Goal: Find specific page/section: Find specific page/section

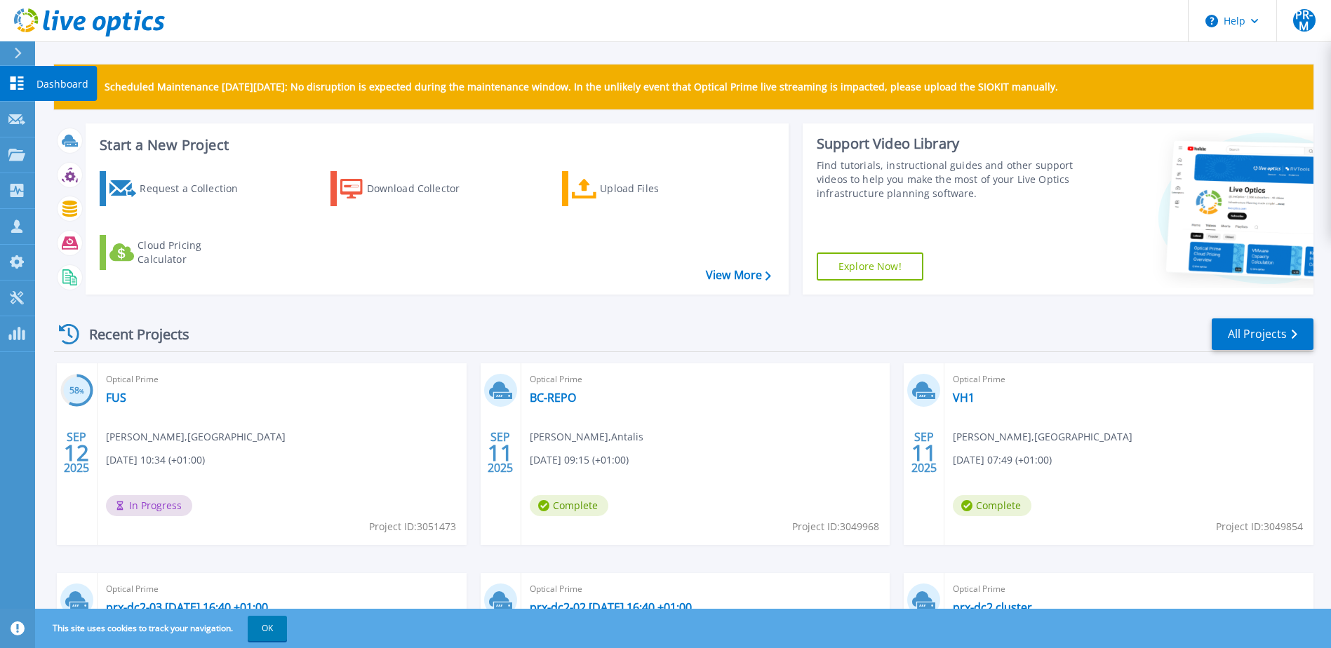
click at [70, 83] on p "Dashboard" at bounding box center [62, 84] width 52 height 36
click at [1258, 326] on link "All Projects" at bounding box center [1263, 335] width 102 height 32
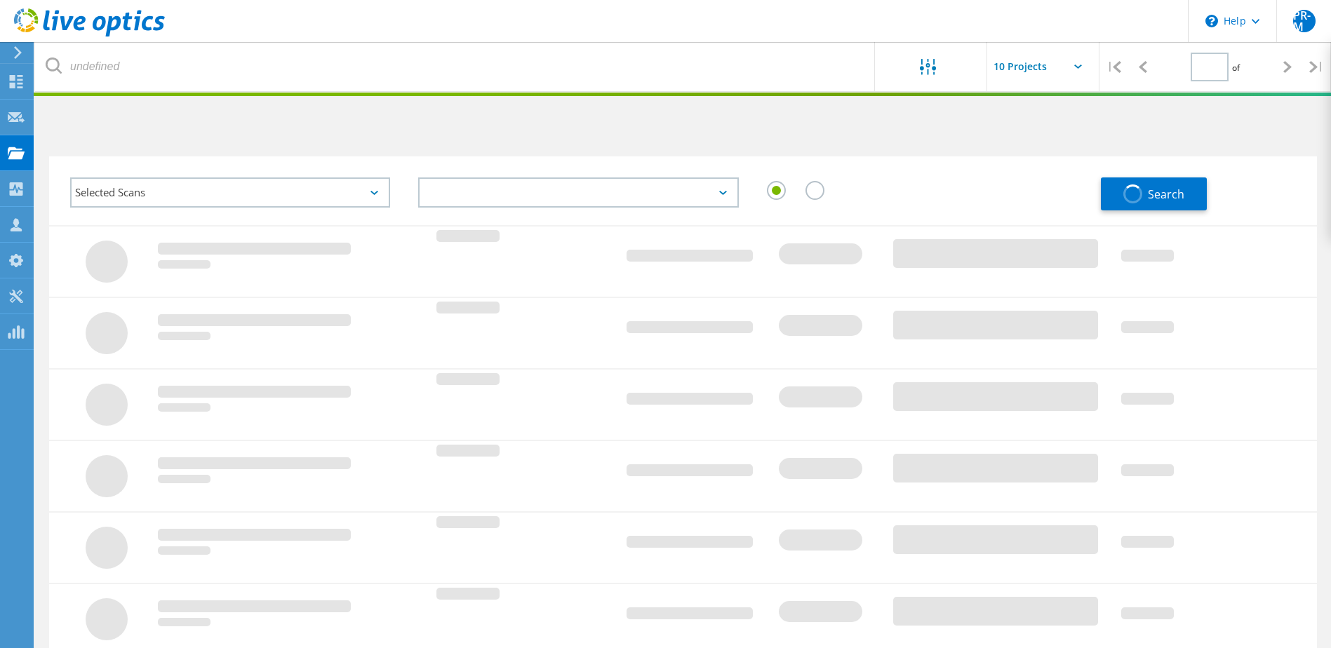
type input "2"
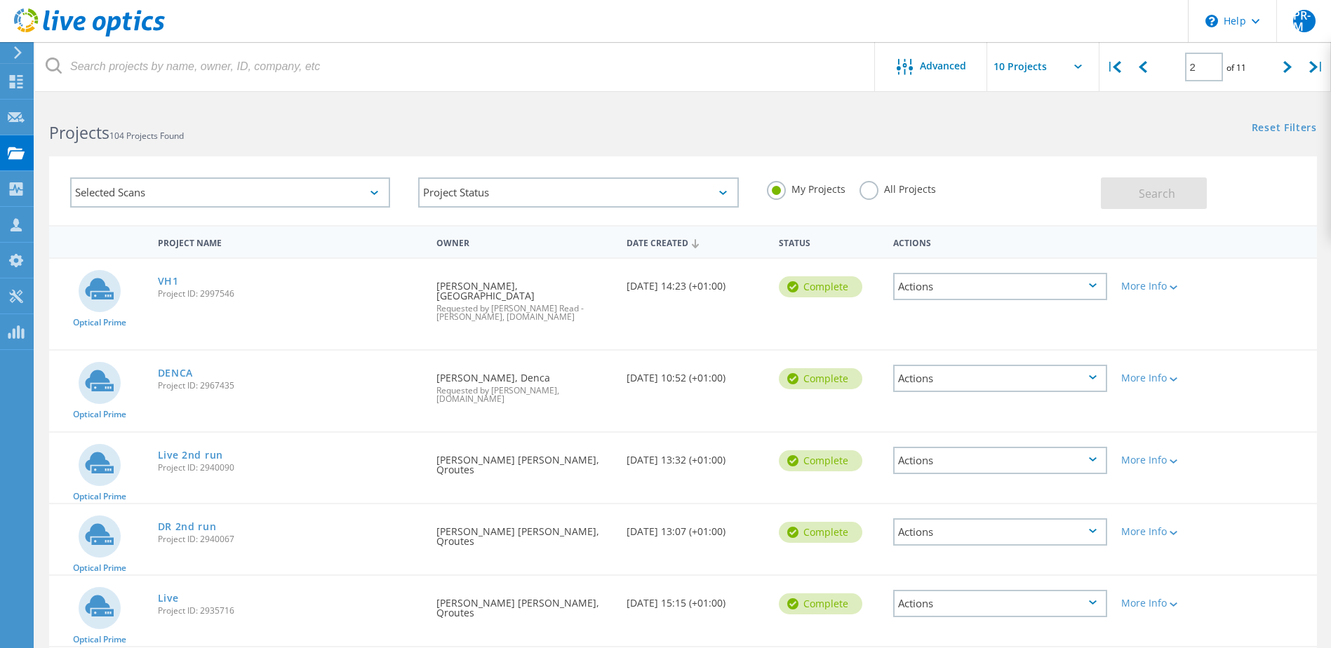
click at [870, 189] on label "All Projects" at bounding box center [898, 187] width 76 height 13
click at [0, 0] on input "All Projects" at bounding box center [0, 0] width 0 height 0
click at [305, 197] on div "Selected Scans" at bounding box center [230, 193] width 320 height 30
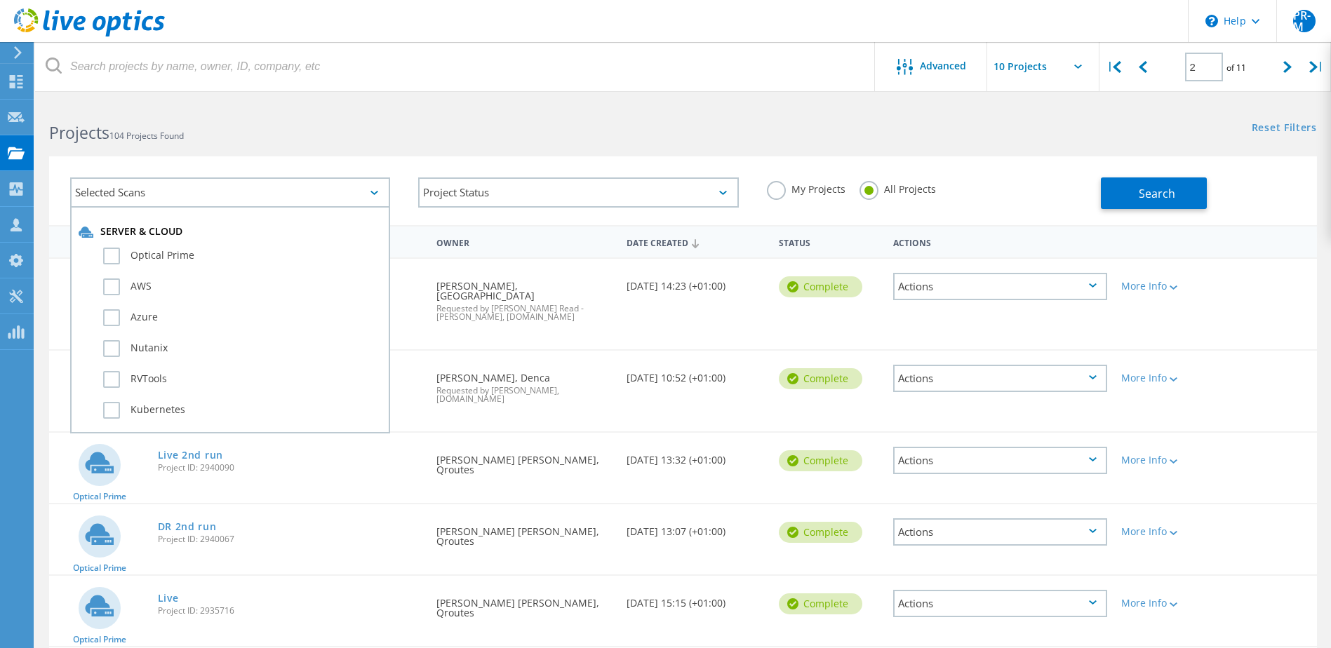
drag, startPoint x: 170, startPoint y: 253, endPoint x: 166, endPoint y: 244, distance: 9.1
click at [170, 252] on label "Optical Prime" at bounding box center [242, 256] width 279 height 17
click at [0, 0] on input "Optical Prime" at bounding box center [0, 0] width 0 height 0
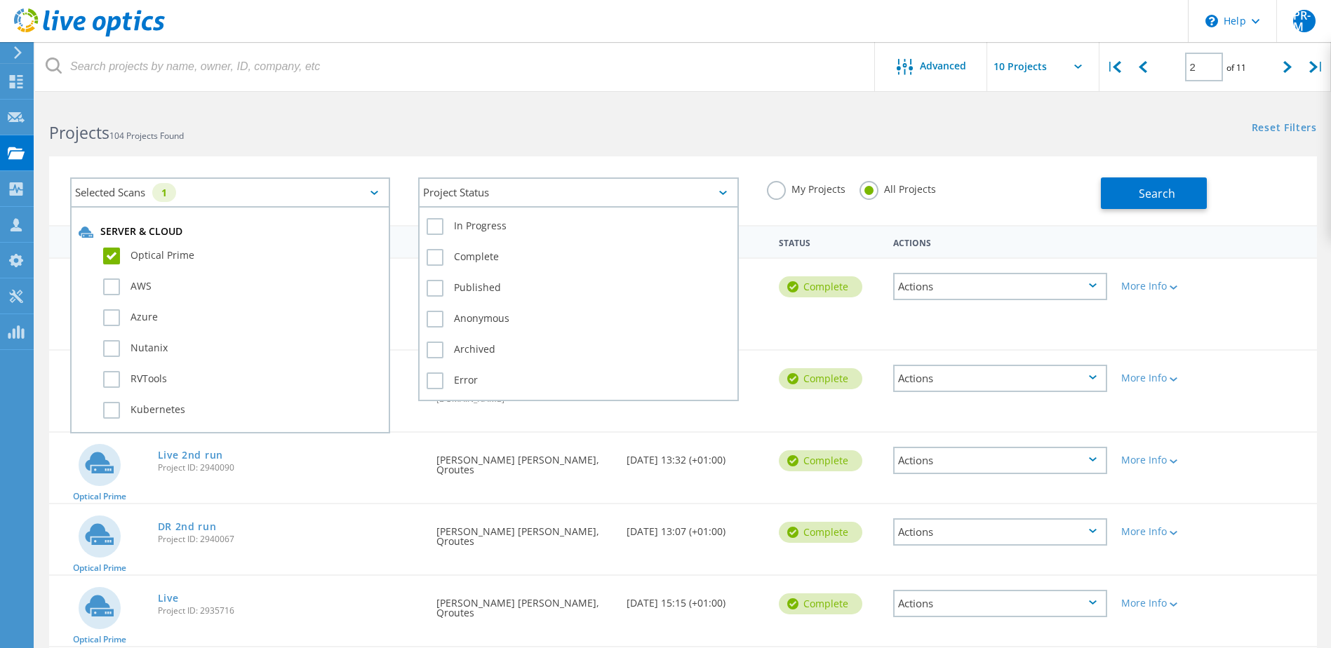
click at [573, 200] on div "Project Status" at bounding box center [578, 193] width 320 height 30
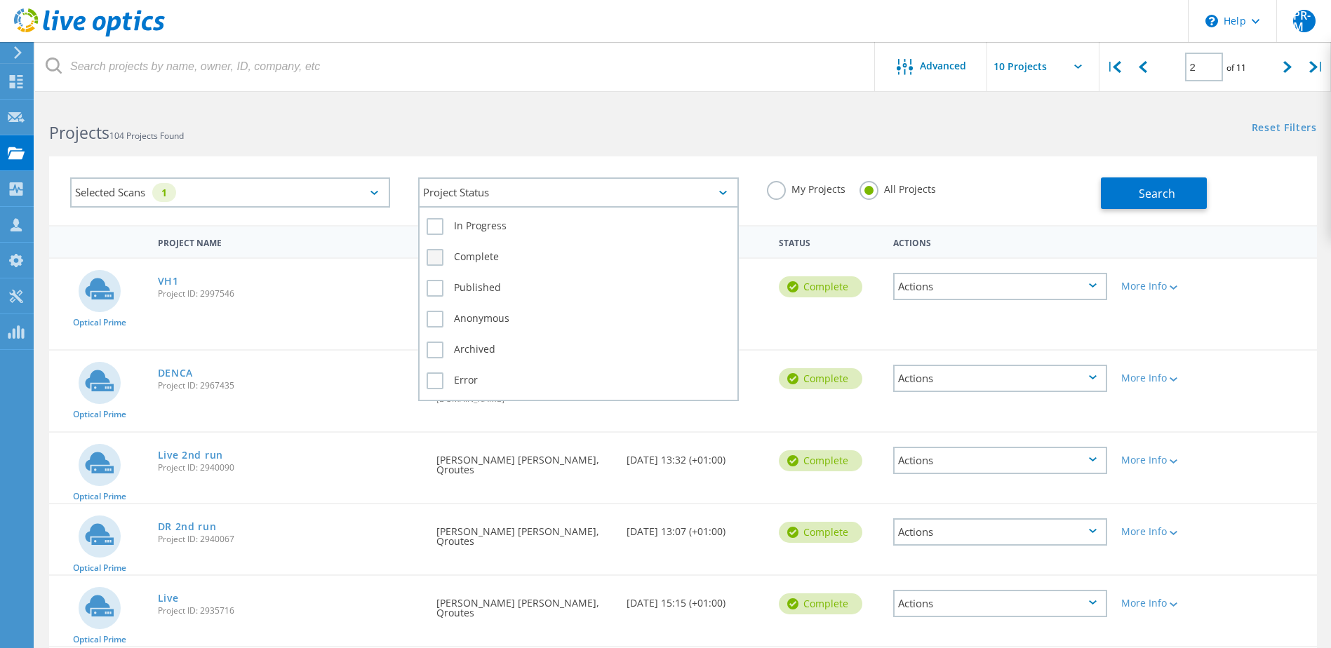
click at [433, 260] on label "Complete" at bounding box center [578, 257] width 303 height 17
click at [0, 0] on input "Complete" at bounding box center [0, 0] width 0 height 0
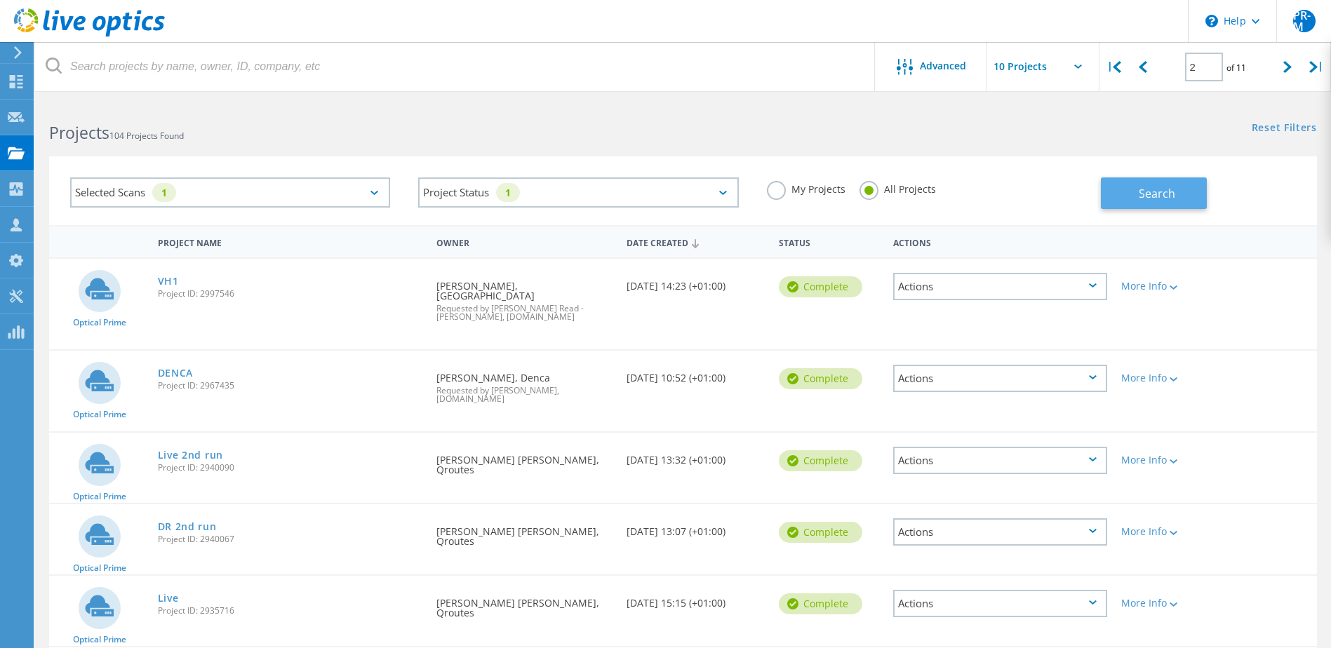
click at [1135, 200] on button "Search" at bounding box center [1154, 194] width 106 height 32
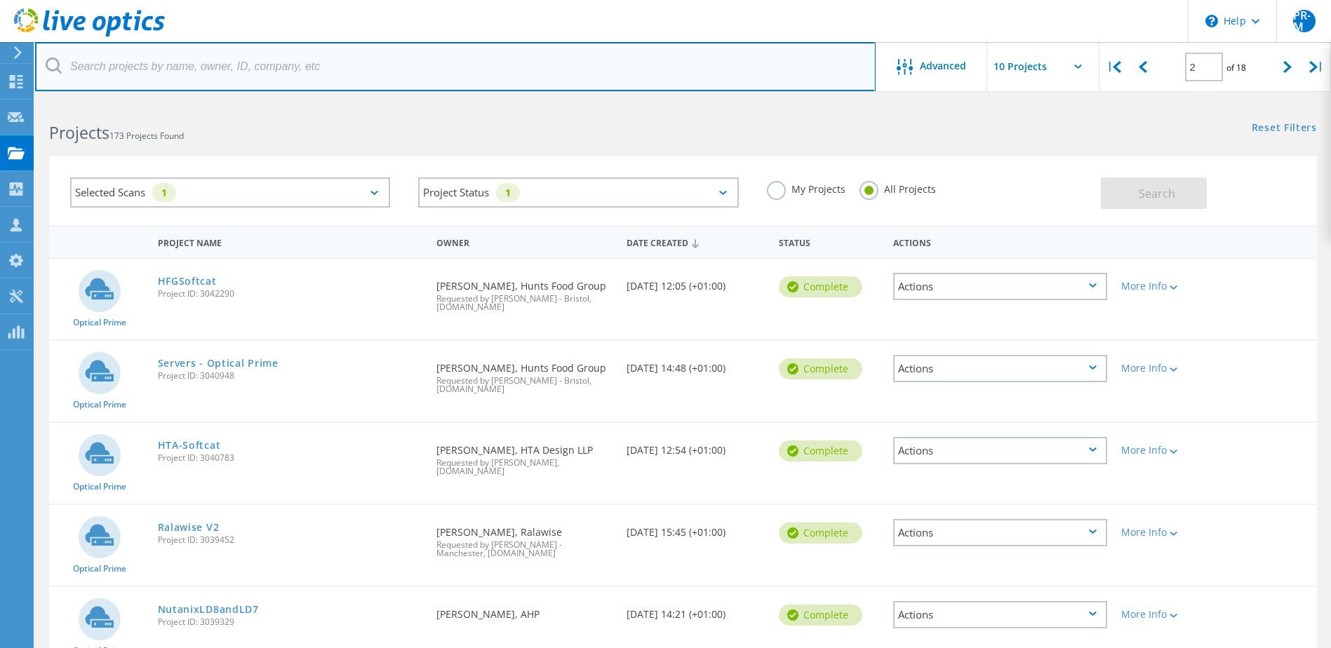
click at [223, 74] on input "text" at bounding box center [455, 66] width 841 height 49
type input "s"
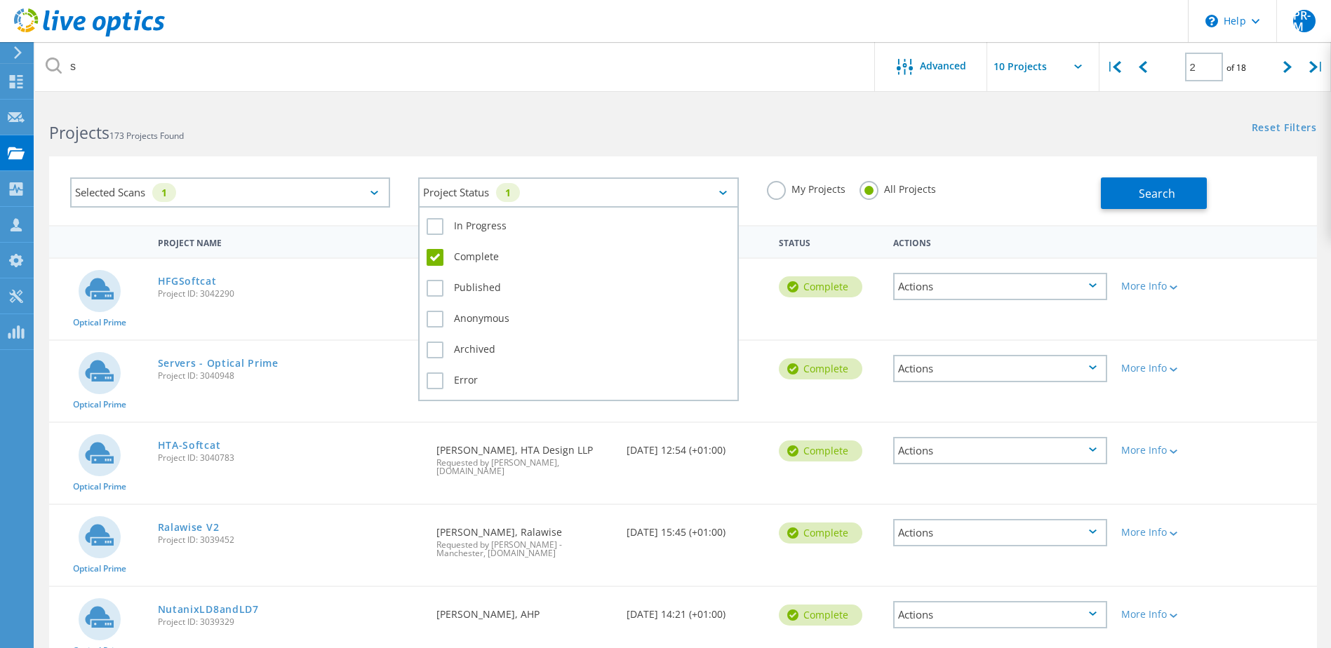
click at [728, 194] on div "Project Status 1" at bounding box center [578, 193] width 320 height 30
